Goal: Task Accomplishment & Management: Complete application form

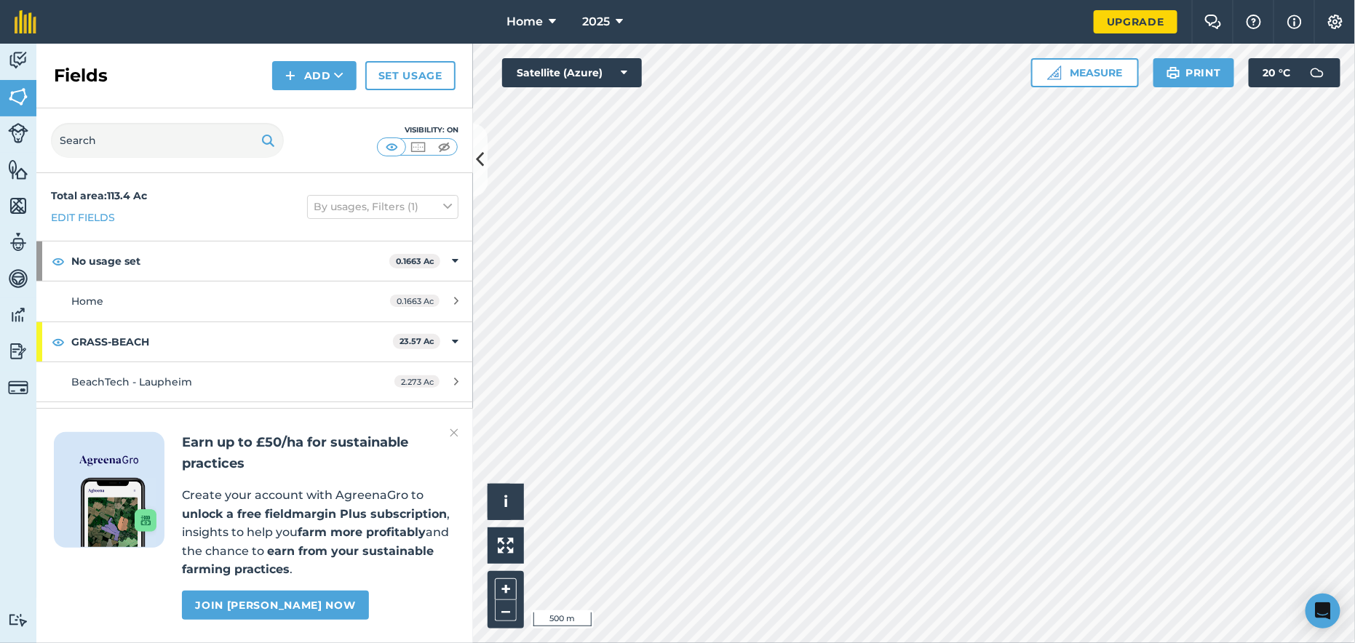
click at [964, 643] on html "Home 2025 Upgrade Farm Chat Help Info Settings Map printing is not available on…" at bounding box center [677, 321] width 1355 height 643
click at [850, 643] on html "Home 2025 Upgrade Farm Chat Help Info Settings Map printing is not available on…" at bounding box center [677, 321] width 1355 height 643
click at [325, 77] on button "Add" at bounding box center [314, 75] width 84 height 29
click at [322, 121] on link "Draw" at bounding box center [314, 108] width 80 height 32
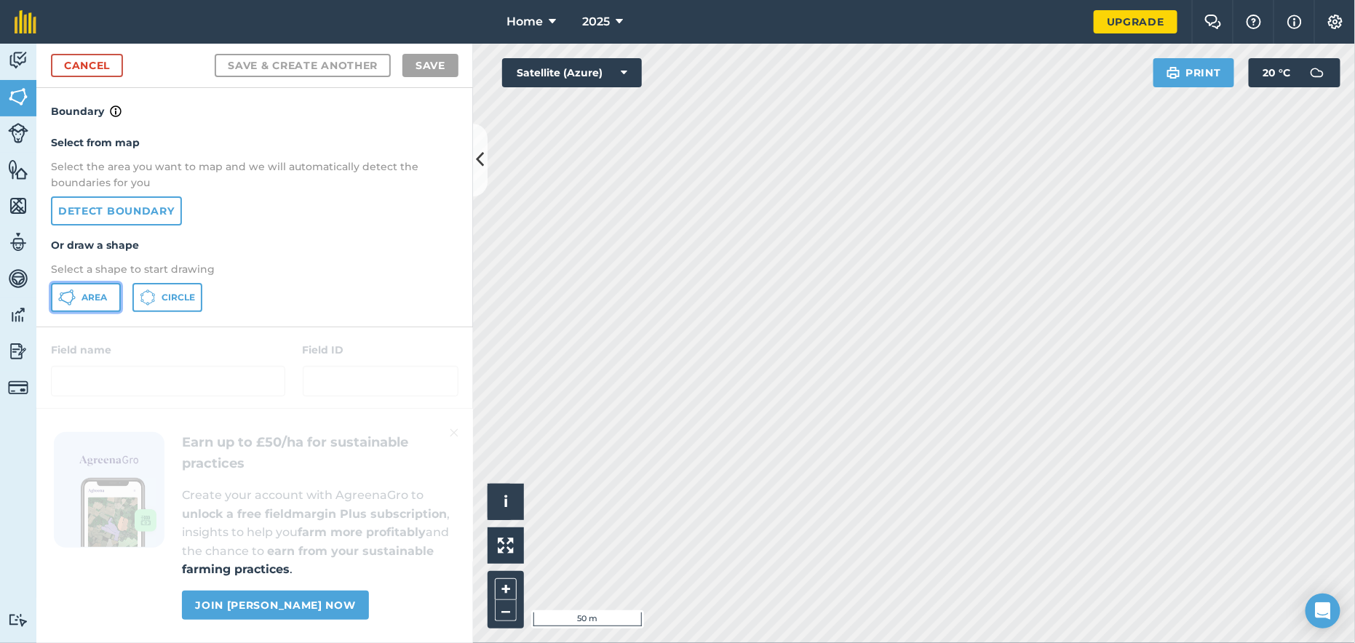
click at [71, 301] on icon at bounding box center [66, 297] width 17 height 17
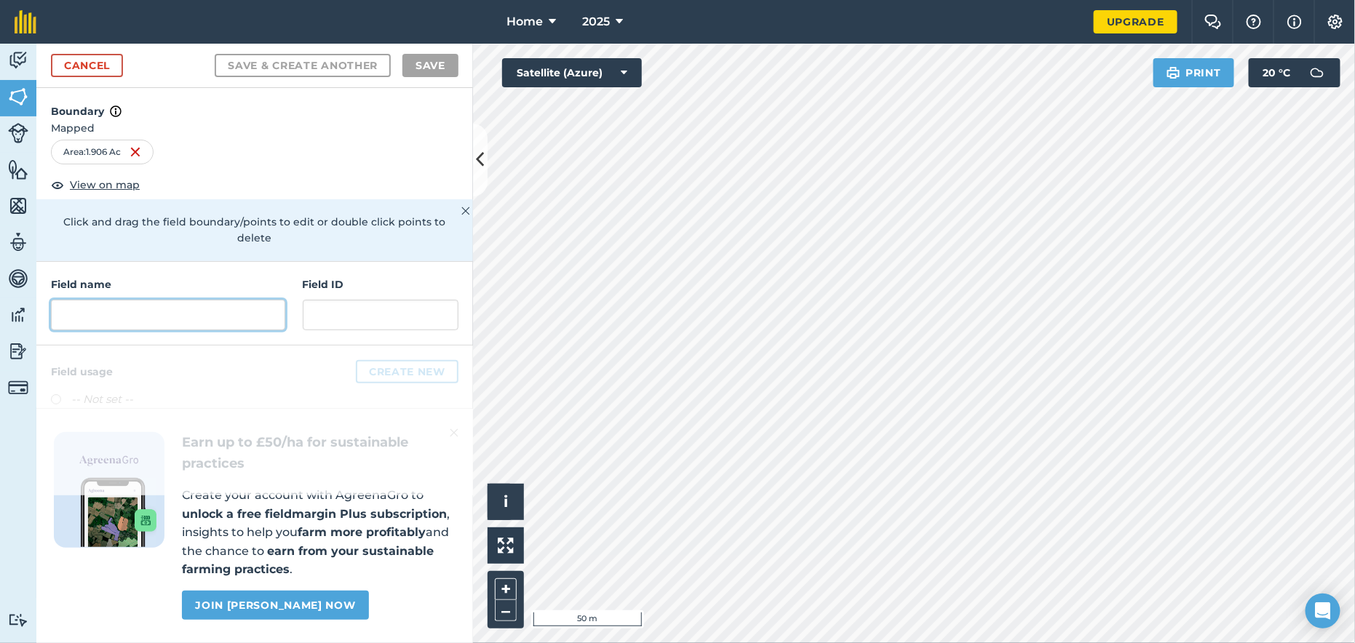
click at [169, 300] on input "text" at bounding box center [168, 315] width 234 height 31
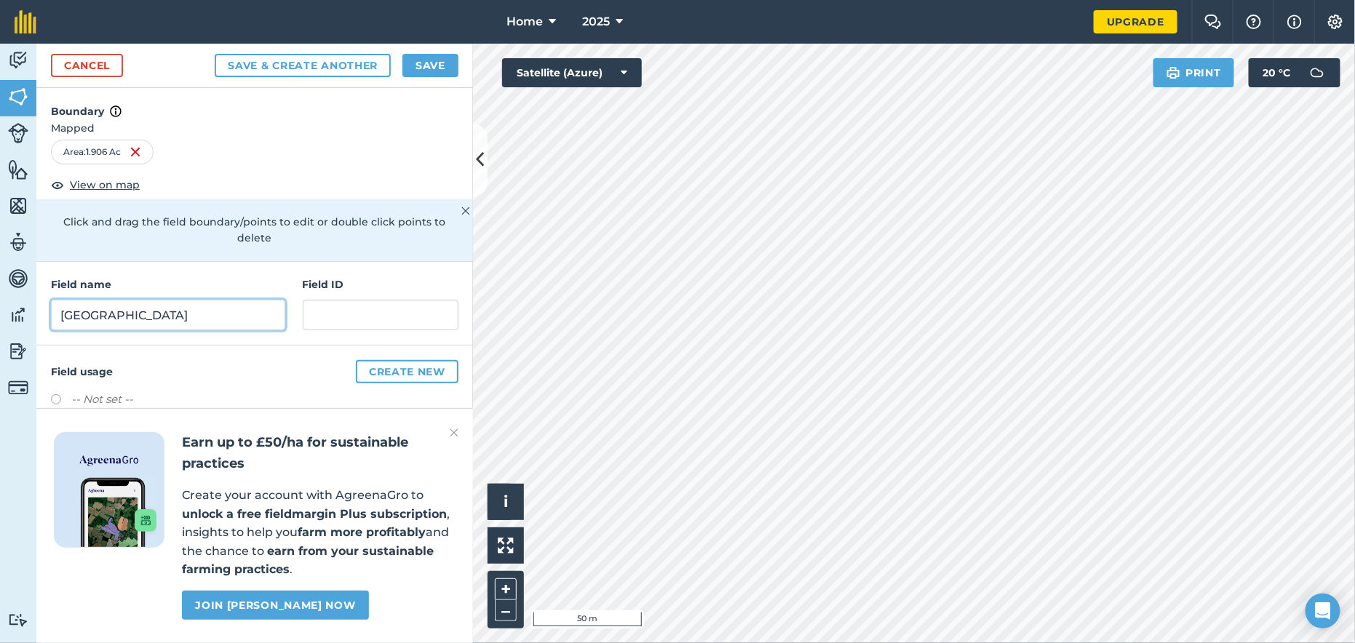
type input "[GEOGRAPHIC_DATA]"
click at [453, 429] on img at bounding box center [454, 432] width 9 height 17
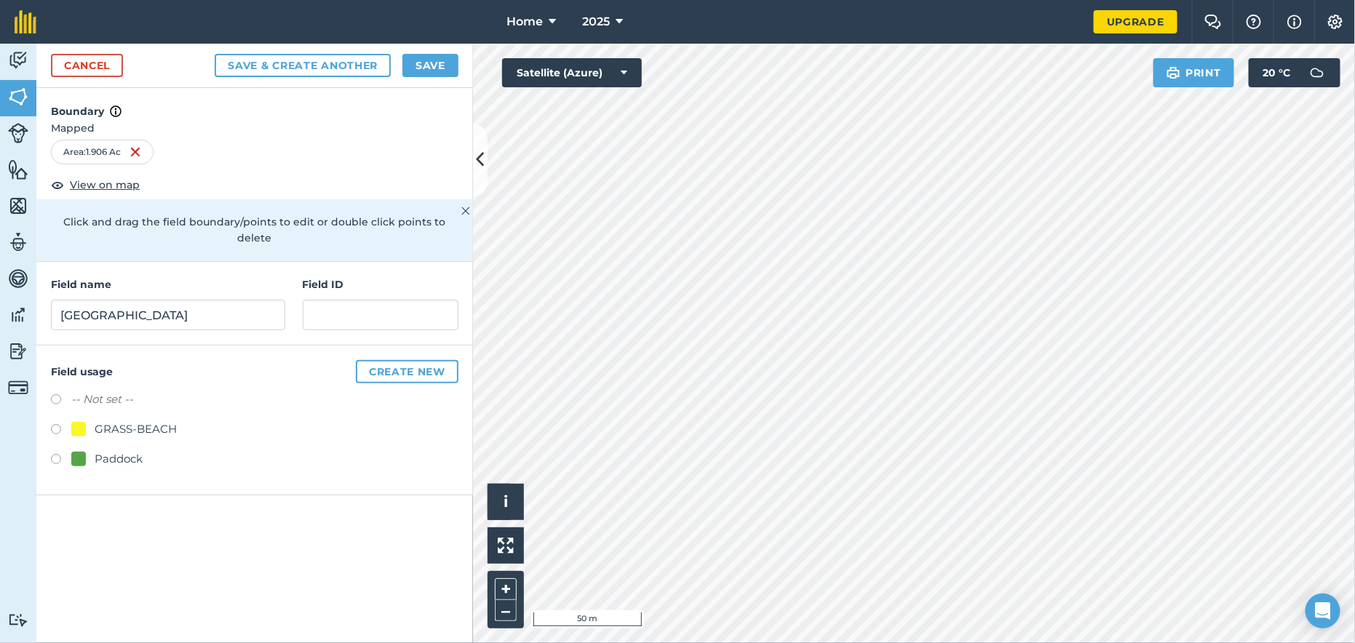
click at [110, 450] on div "Paddock" at bounding box center [119, 458] width 48 height 17
radio input "true"
click at [426, 63] on button "Save" at bounding box center [430, 65] width 56 height 23
